Goal: Task Accomplishment & Management: Use online tool/utility

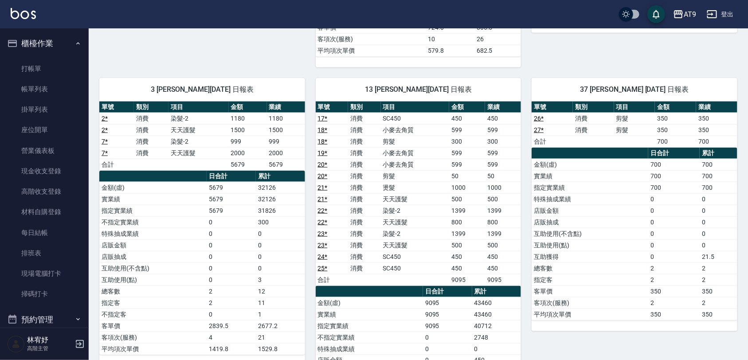
scroll to position [333, 0]
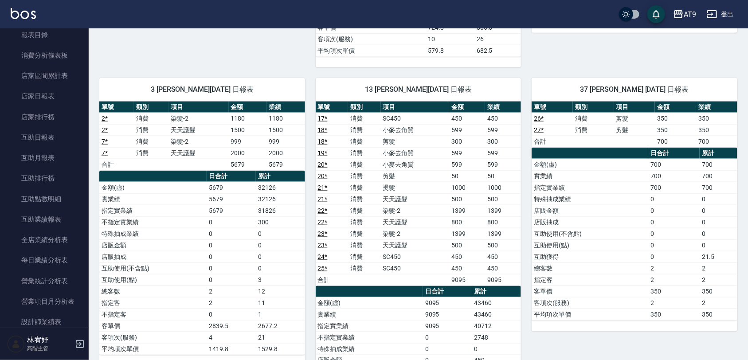
click at [712, 10] on icon "button" at bounding box center [713, 14] width 10 height 8
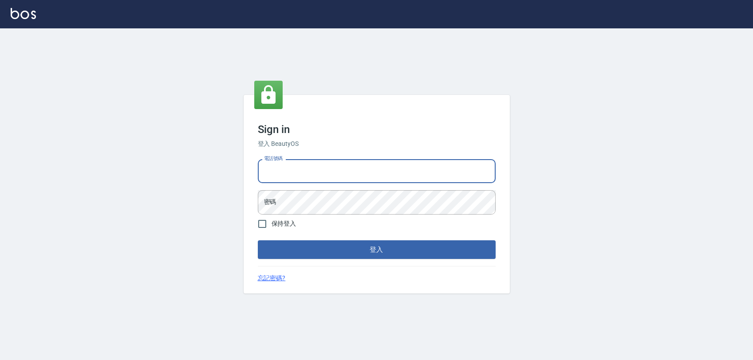
click at [411, 176] on input "電話號碼" at bounding box center [377, 171] width 238 height 24
type input "0975151920"
